Goal: Task Accomplishment & Management: Use online tool/utility

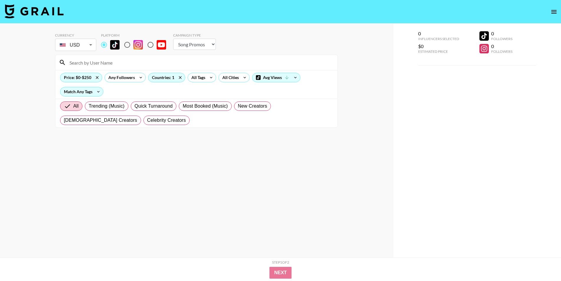
select select "Song"
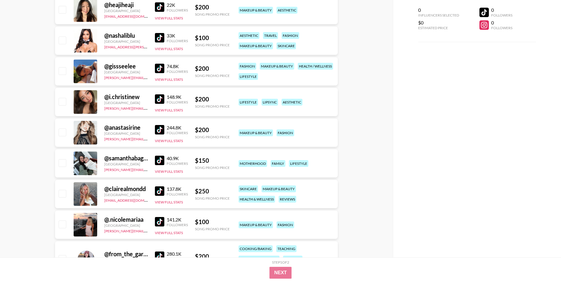
scroll to position [1976, 0]
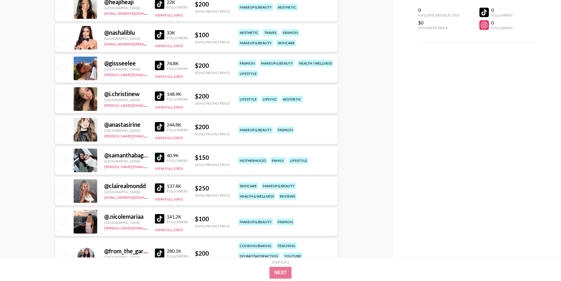
click at [165, 96] on link at bounding box center [161, 95] width 12 height 9
click at [160, 219] on img at bounding box center [159, 218] width 9 height 9
click at [162, 186] on img at bounding box center [159, 187] width 9 height 9
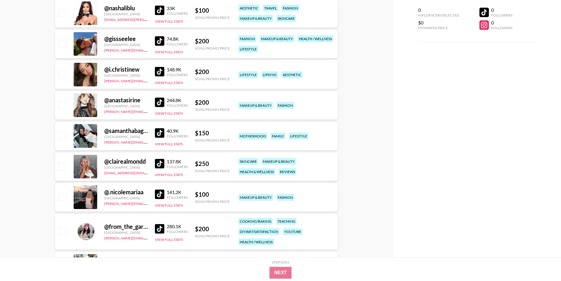
scroll to position [2035, 0]
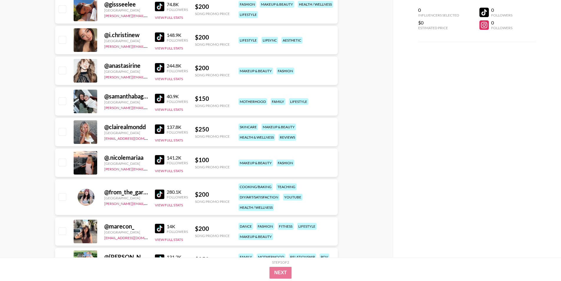
click at [160, 195] on img at bounding box center [159, 193] width 9 height 9
click at [160, 231] on img at bounding box center [159, 227] width 9 height 9
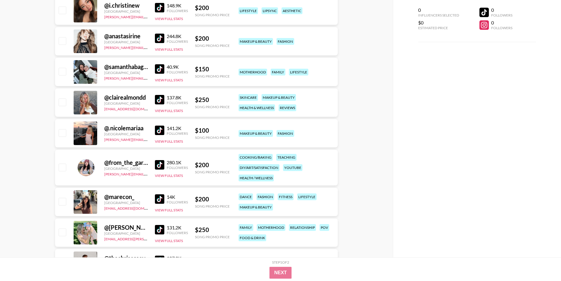
scroll to position [2183, 0]
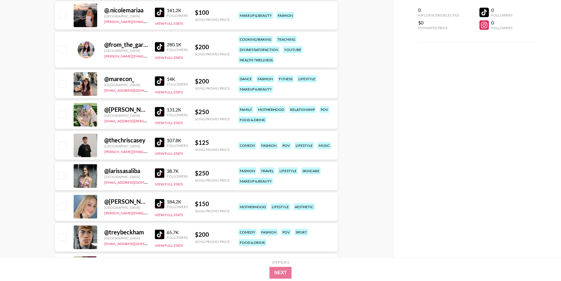
click at [157, 206] on img at bounding box center [159, 203] width 9 height 9
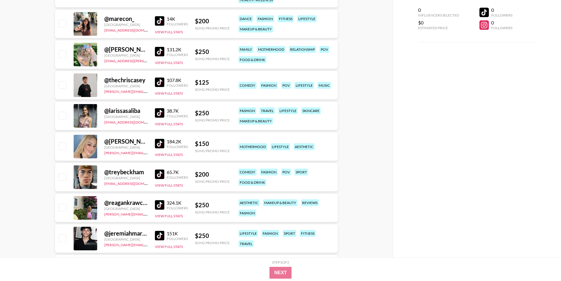
scroll to position [2300, 0]
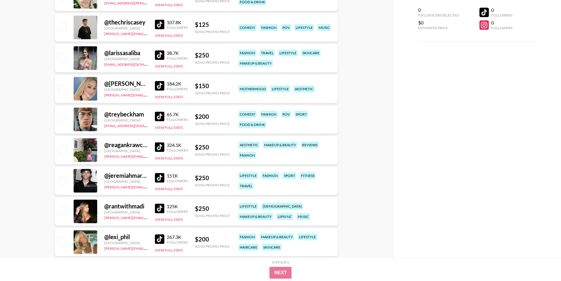
click at [165, 241] on link at bounding box center [161, 238] width 12 height 9
click at [157, 200] on div "@ rantwithmadi [GEOGRAPHIC_DATA] [PERSON_NAME][EMAIL_ADDRESS][DOMAIN_NAME] 125K…" at bounding box center [196, 211] width 283 height 28
click at [158, 207] on img at bounding box center [159, 207] width 9 height 9
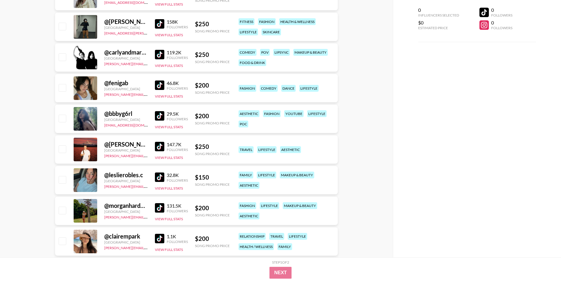
scroll to position [5559, 0]
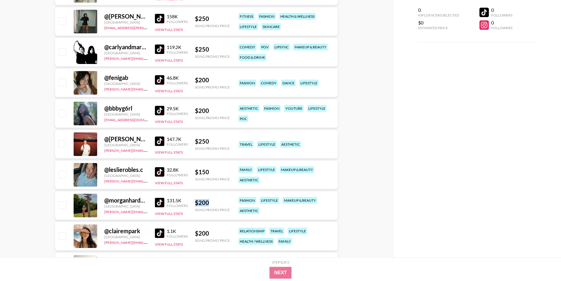
drag, startPoint x: 214, startPoint y: 204, endPoint x: 195, endPoint y: 204, distance: 18.8
click at [195, 204] on div "$ 200" at bounding box center [212, 202] width 35 height 7
copy div "$ 200"
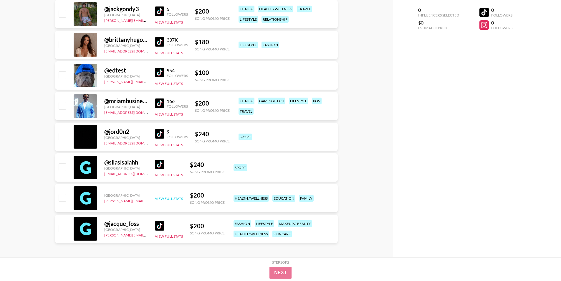
scroll to position [7773, 0]
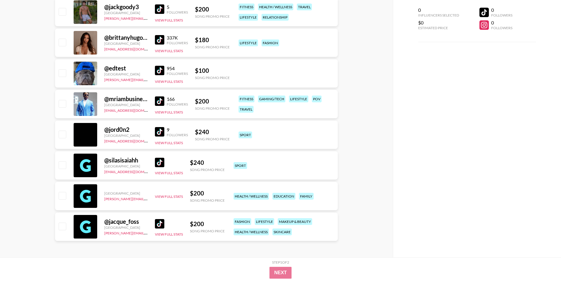
click at [441, 167] on div "0 Influencers Selected $0 Estimated Price 0 Followers 0 Followers" at bounding box center [477, 128] width 168 height 257
